Goal: Transaction & Acquisition: Download file/media

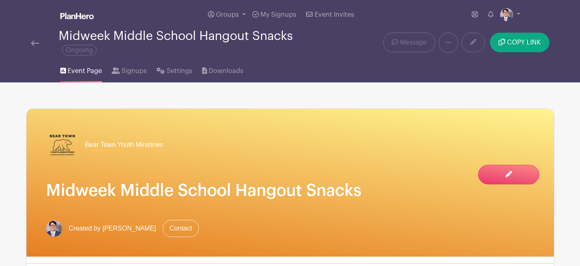
click at [37, 45] on img at bounding box center [35, 43] width 8 height 6
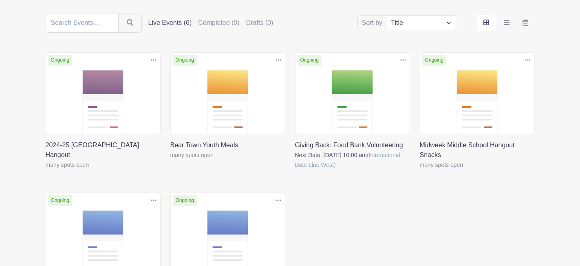
scroll to position [95, 0]
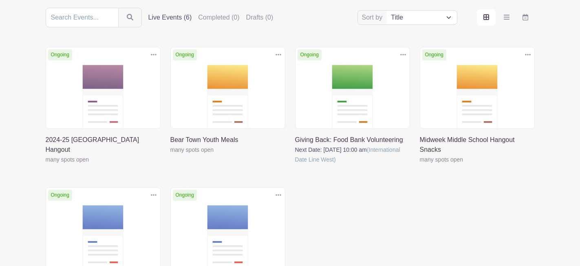
click at [46, 164] on link at bounding box center [46, 164] width 0 height 0
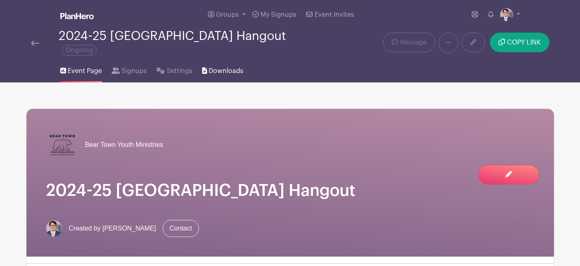
click at [211, 71] on span "Downloads" at bounding box center [226, 71] width 35 height 10
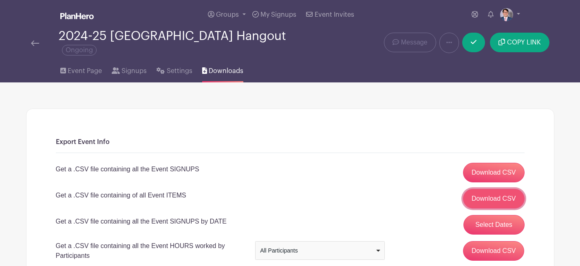
click at [473, 201] on link "Download CSV" at bounding box center [494, 199] width 62 height 20
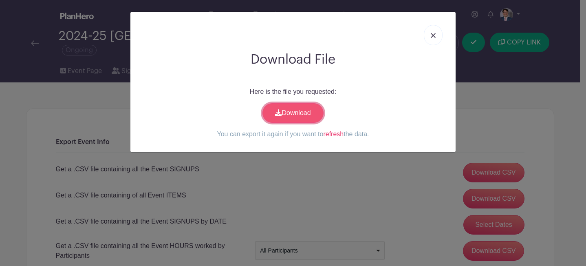
click at [271, 109] on link "Download" at bounding box center [292, 113] width 61 height 20
click at [465, 55] on div "Download File Here is the file you requested: Download You can export it again …" at bounding box center [293, 133] width 586 height 266
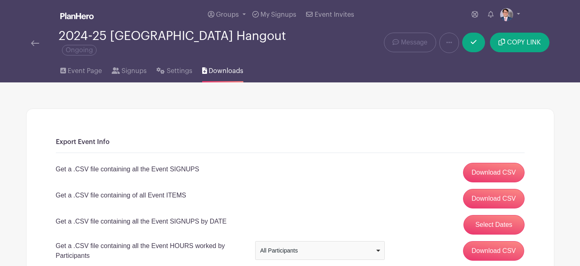
click at [32, 43] on img at bounding box center [35, 43] width 8 height 6
